Goal: Use online tool/utility: Utilize a website feature to perform a specific function

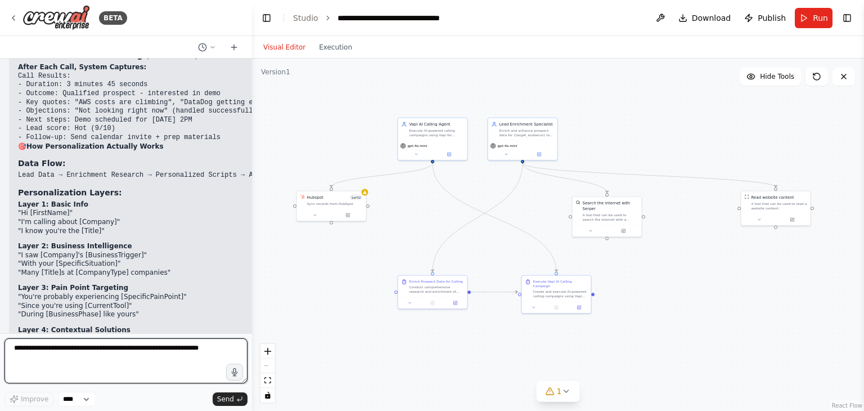
click at [178, 353] on textarea at bounding box center [126, 360] width 243 height 45
click at [75, 350] on textarea at bounding box center [126, 360] width 243 height 45
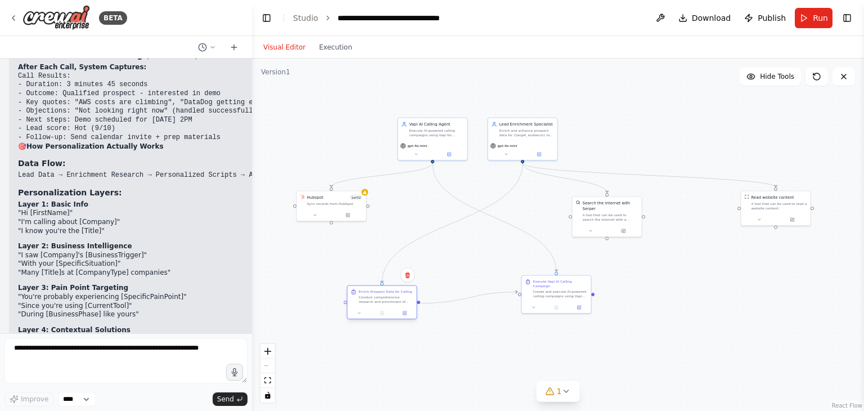
drag, startPoint x: 428, startPoint y: 289, endPoint x: 374, endPoint y: 295, distance: 54.4
click at [374, 295] on div "Conduct comprehensive research and enrichment of prospects within {target_audie…" at bounding box center [386, 299] width 55 height 9
drag, startPoint x: 544, startPoint y: 295, endPoint x: 636, endPoint y: 300, distance: 92.4
click at [636, 300] on div "Execute Vapi AI Calling Campaign Create and execute AI-powered calling campaign…" at bounding box center [641, 299] width 70 height 38
drag, startPoint x: 760, startPoint y: 205, endPoint x: 707, endPoint y: 199, distance: 53.8
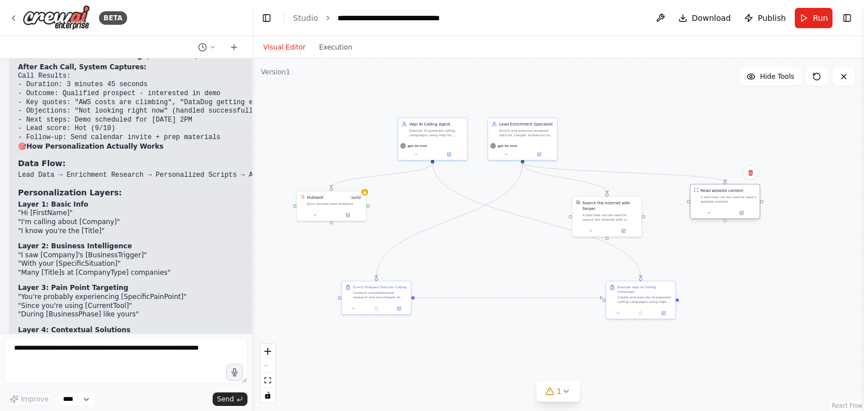
click at [707, 199] on div "A tool that can be used to read a website content." at bounding box center [729, 199] width 56 height 9
drag, startPoint x: 613, startPoint y: 214, endPoint x: 612, endPoint y: 201, distance: 13.5
click at [612, 201] on div "A tool that can be used to search the internet with a search_query. Supports di…" at bounding box center [611, 204] width 56 height 9
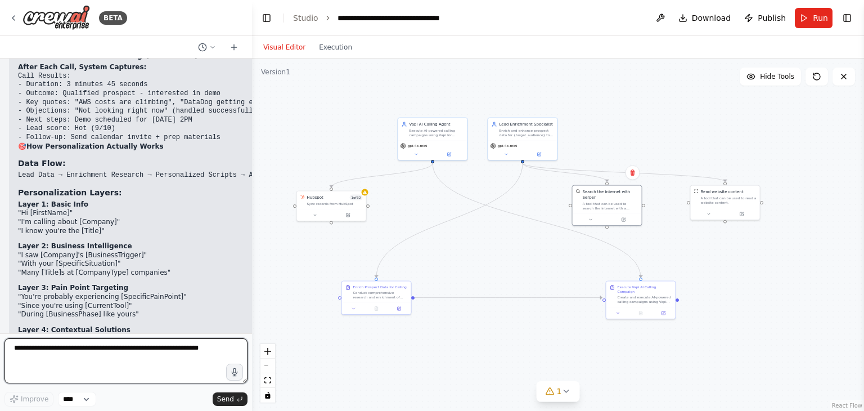
click at [126, 341] on textarea at bounding box center [126, 360] width 243 height 45
click at [0, 0] on qb-div "**********" at bounding box center [0, 0] width 0 height 0
click at [0, 0] on span "**********" at bounding box center [0, 0] width 0 height 0
click at [0, 0] on div "**********" at bounding box center [0, 0] width 0 height 0
click at [0, 0] on span "********" at bounding box center [0, 0] width 0 height 0
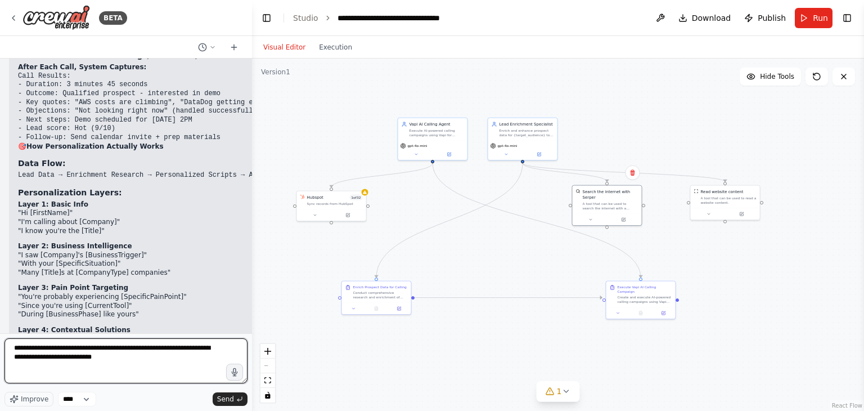
click at [0, 0] on qb-div "**********" at bounding box center [0, 0] width 0 height 0
click at [107, 359] on textarea "**********" at bounding box center [126, 360] width 243 height 45
click at [0, 0] on span "********" at bounding box center [0, 0] width 0 height 0
type textarea "**********"
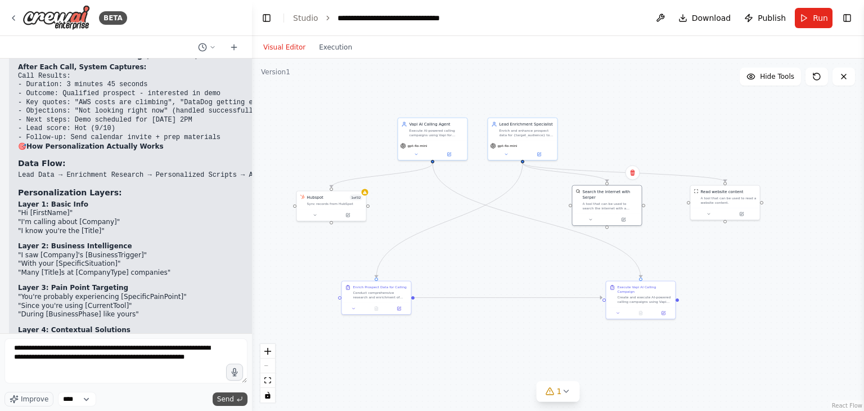
click at [239, 400] on icon "submit" at bounding box center [239, 399] width 7 height 7
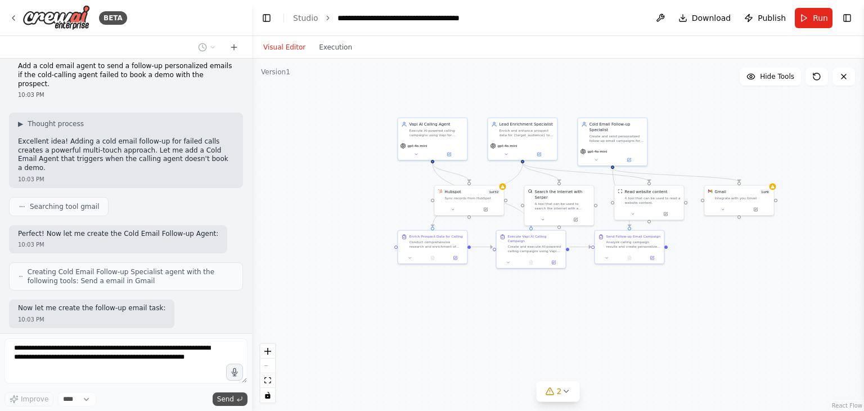
scroll to position [16803, 0]
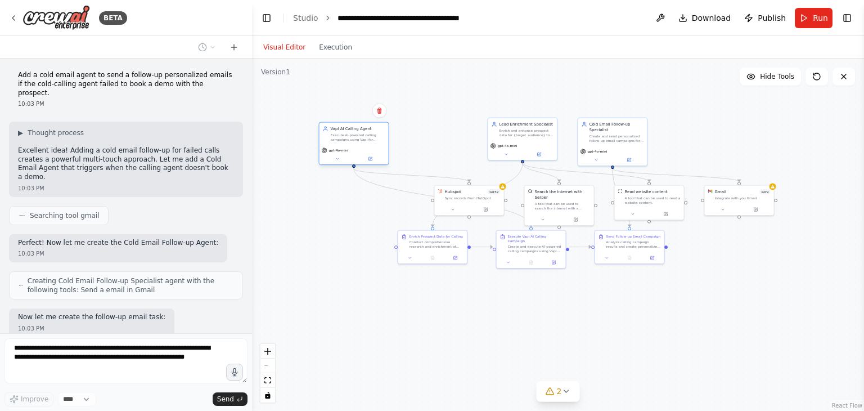
drag, startPoint x: 429, startPoint y: 133, endPoint x: 345, endPoint y: 140, distance: 84.1
click at [345, 140] on div "Execute AI-powered calling campaigns using Vapi for {target_audience} represent…" at bounding box center [358, 137] width 55 height 9
drag, startPoint x: 465, startPoint y: 200, endPoint x: 300, endPoint y: 227, distance: 167.0
click at [300, 227] on div "Hubspot 1 of 32 Sync records from HubSpot" at bounding box center [309, 222] width 69 height 18
drag, startPoint x: 739, startPoint y: 196, endPoint x: 815, endPoint y: 186, distance: 76.1
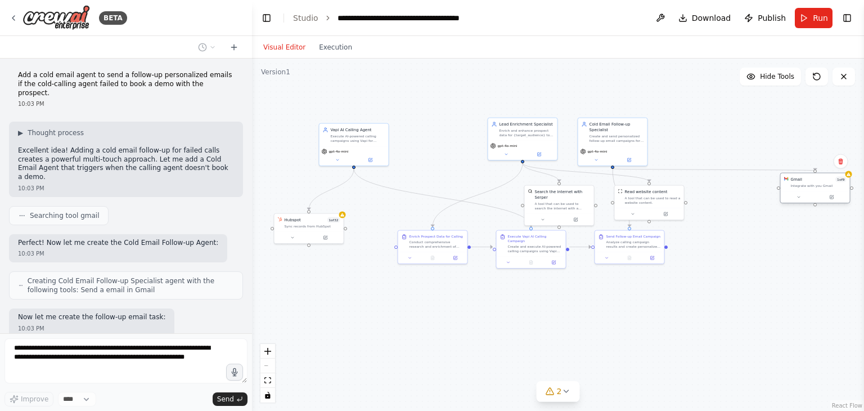
click at [815, 186] on div "Integrate with you Gmail" at bounding box center [819, 185] width 56 height 5
drag, startPoint x: 665, startPoint y: 201, endPoint x: 720, endPoint y: 196, distance: 55.9
click at [720, 196] on div "A tool that can be used to read a website content." at bounding box center [707, 193] width 56 height 9
drag, startPoint x: 572, startPoint y: 203, endPoint x: 580, endPoint y: 202, distance: 7.9
click at [580, 202] on div "A tool that can be used to search the internet with a search_query. Supports di…" at bounding box center [572, 204] width 56 height 9
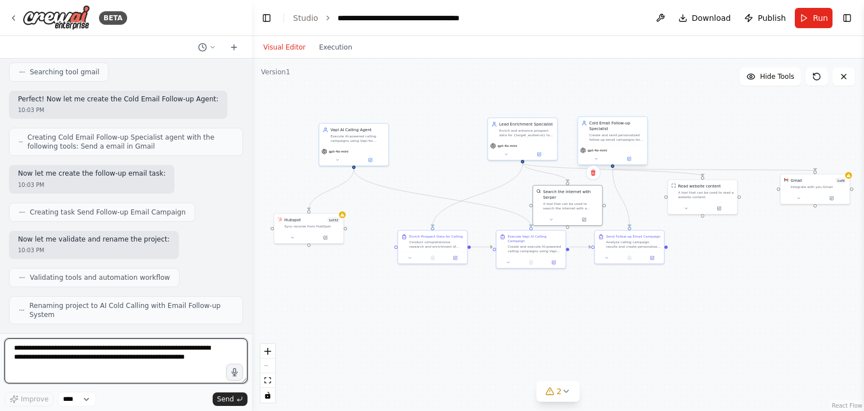
scroll to position [16955, 0]
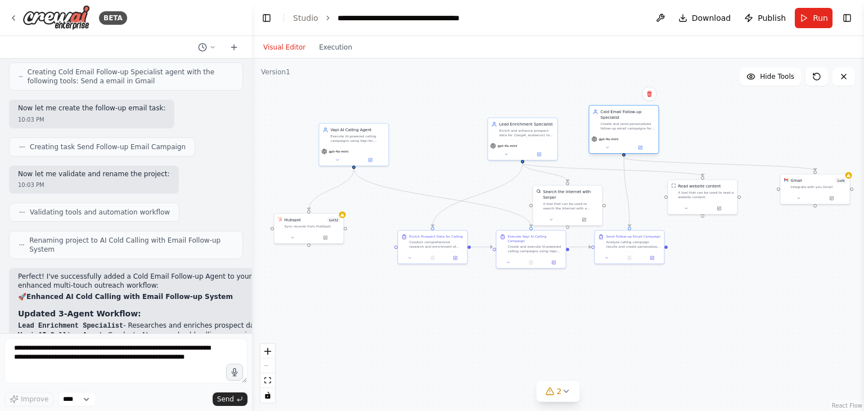
drag, startPoint x: 611, startPoint y: 141, endPoint x: 644, endPoint y: 127, distance: 36.6
click at [644, 127] on div "Create and send personalized follow-up email campaigns for {target_audience} wh…" at bounding box center [628, 126] width 55 height 9
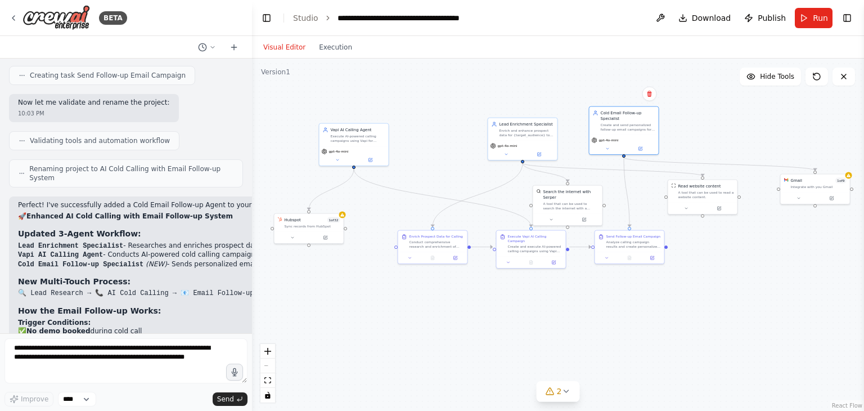
scroll to position [17084, 0]
drag, startPoint x: 632, startPoint y: 120, endPoint x: 667, endPoint y: 132, distance: 36.5
click at [667, 132] on div "Cold Email Follow-up Specialist Create and send personalized follow-up email ca…" at bounding box center [662, 130] width 55 height 21
drag, startPoint x: 357, startPoint y: 138, endPoint x: 357, endPoint y: 129, distance: 9.0
click at [357, 129] on div "Execute AI-powered calling campaigns using Vapi for {target_audience} represent…" at bounding box center [358, 131] width 55 height 9
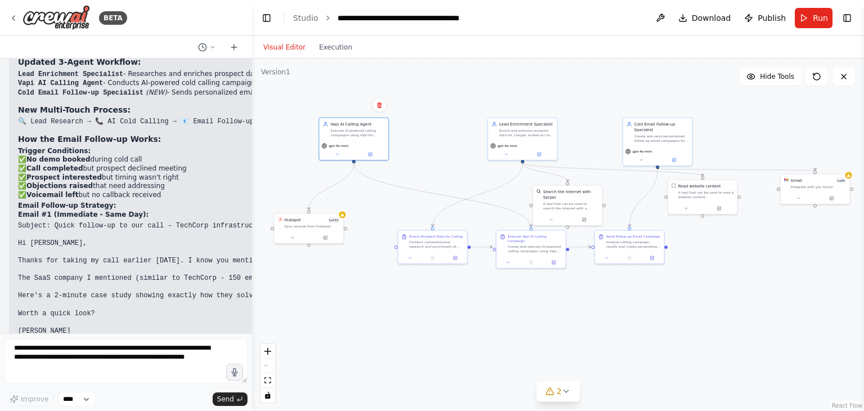
scroll to position [17270, 0]
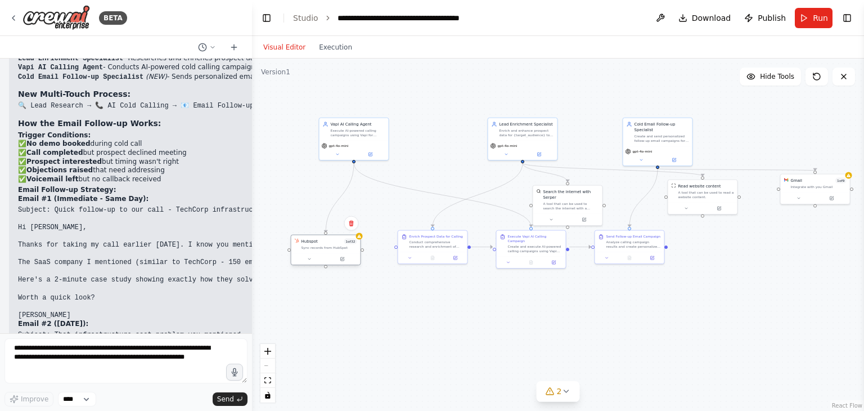
drag, startPoint x: 304, startPoint y: 229, endPoint x: 319, endPoint y: 252, distance: 27.2
click at [319, 252] on div "Hubspot 1 of 32 Sync records from HubSpot" at bounding box center [325, 244] width 69 height 18
